Goal: Task Accomplishment & Management: Complete application form

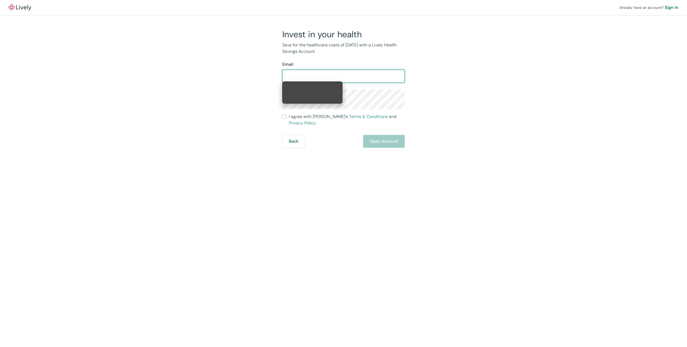
click at [318, 75] on input "Email" at bounding box center [343, 76] width 122 height 11
type input "[EMAIL_ADDRESS][DOMAIN_NAME]"
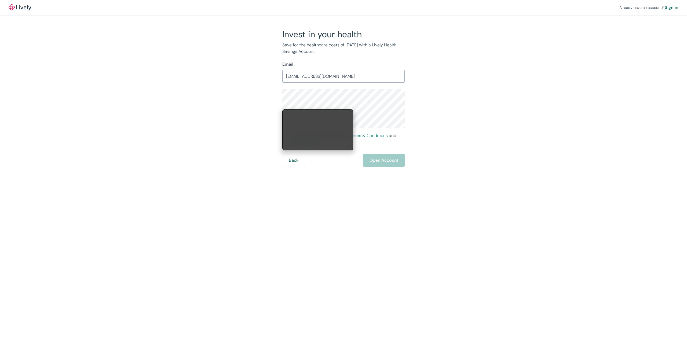
click at [237, 119] on div "Invest in your health Save for the healthcare costs of [DATE] with a Lively Hea…" at bounding box center [341, 98] width 258 height 138
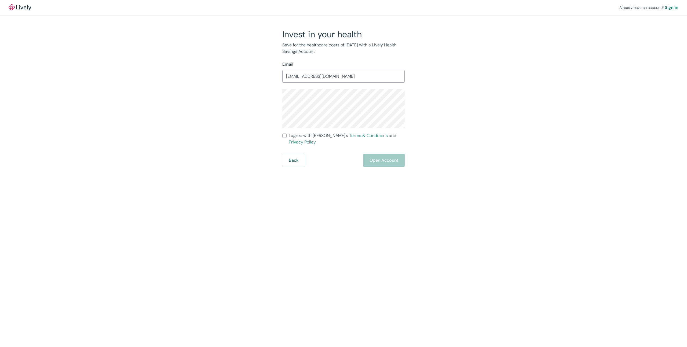
click at [280, 136] on div "Invest in your health Save for the healthcare costs of [DATE] with a Lively Hea…" at bounding box center [340, 98] width 129 height 138
click at [283, 136] on input "I agree with Lively’s Terms & Conditions and Privacy Policy" at bounding box center [284, 136] width 4 height 4
checkbox input "true"
click at [401, 154] on button "Open Account" at bounding box center [384, 160] width 42 height 13
